Goal: Navigation & Orientation: Go to known website

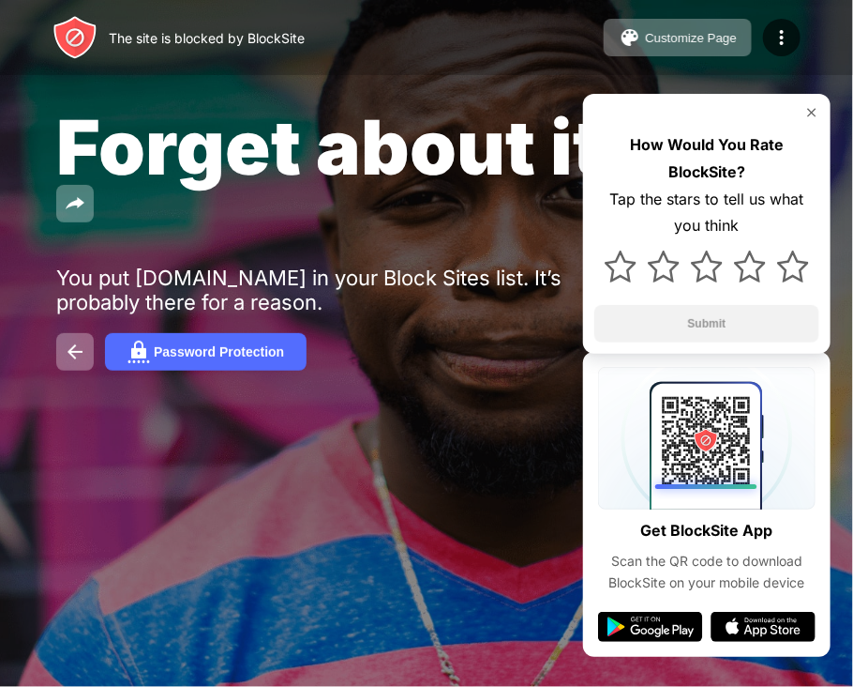
click at [319, 170] on span "Forget about it." at bounding box center [343, 146] width 575 height 91
click at [814, 103] on div "How Would You Rate BlockSite? Tap the stars to tell us what you think Submit" at bounding box center [707, 224] width 248 height 260
click at [558, 150] on span "Forget about it." at bounding box center [343, 146] width 575 height 91
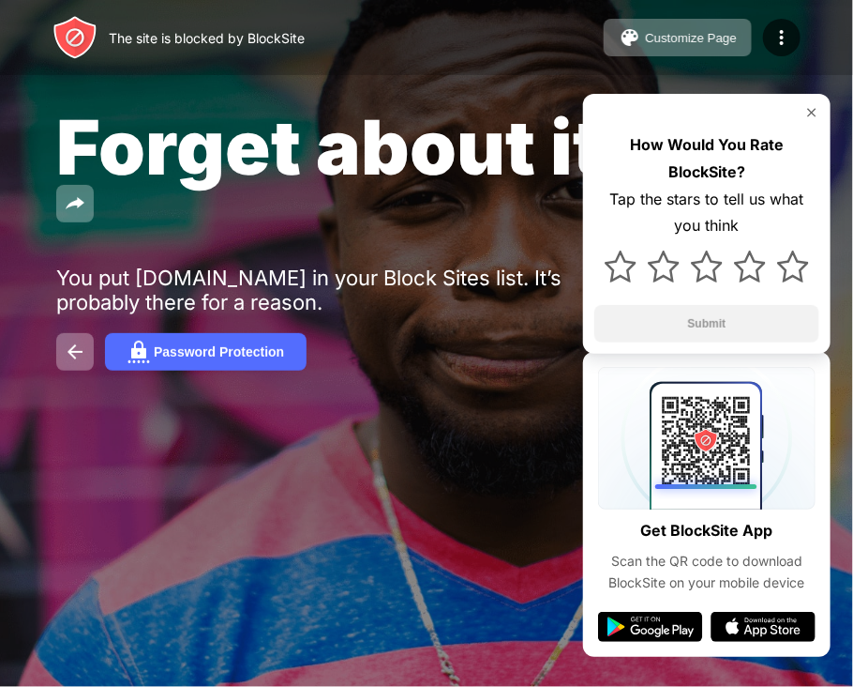
click at [558, 150] on span "Forget about it." at bounding box center [343, 146] width 575 height 91
click at [503, 137] on span "Forget about it." at bounding box center [343, 146] width 575 height 91
click at [550, 182] on span "Forget about it." at bounding box center [343, 146] width 575 height 91
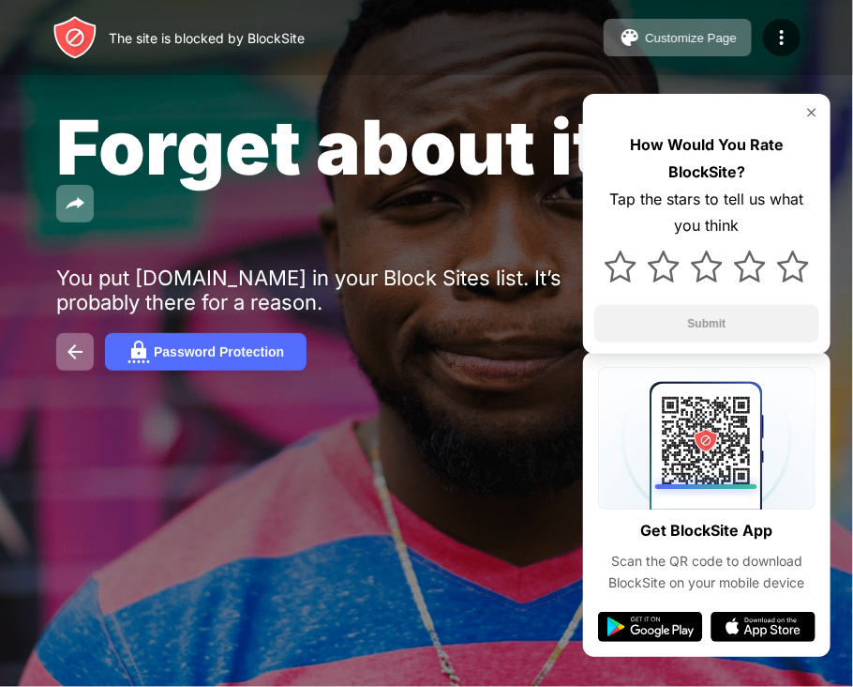
click at [550, 182] on span "Forget about it." at bounding box center [343, 146] width 575 height 91
